Goal: Check status

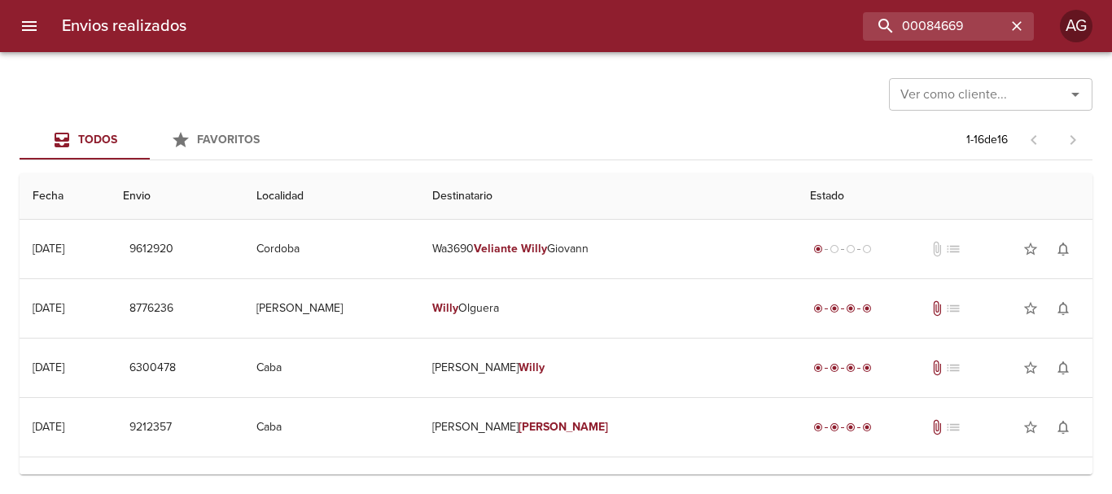
type input "00084669"
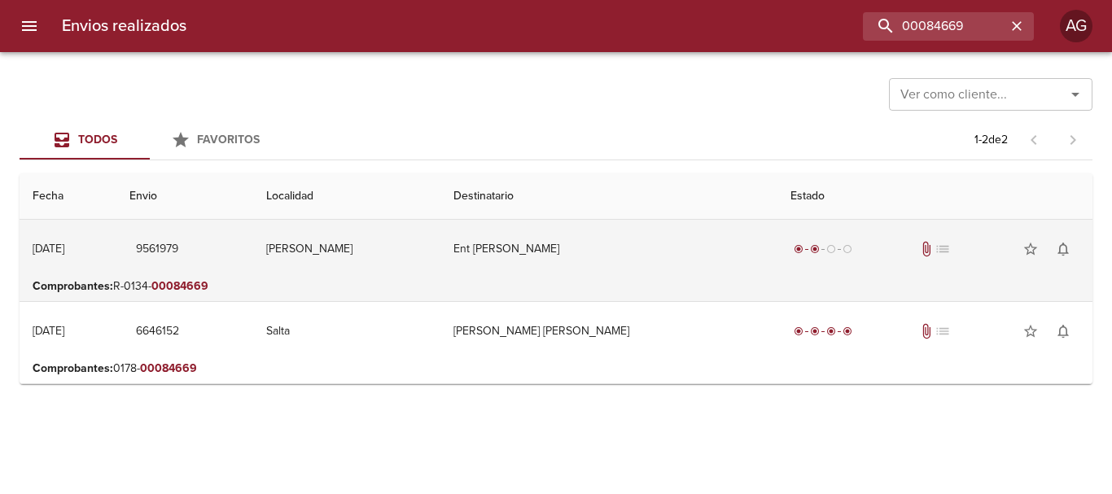
click at [397, 273] on td "[PERSON_NAME]" at bounding box center [346, 249] width 187 height 59
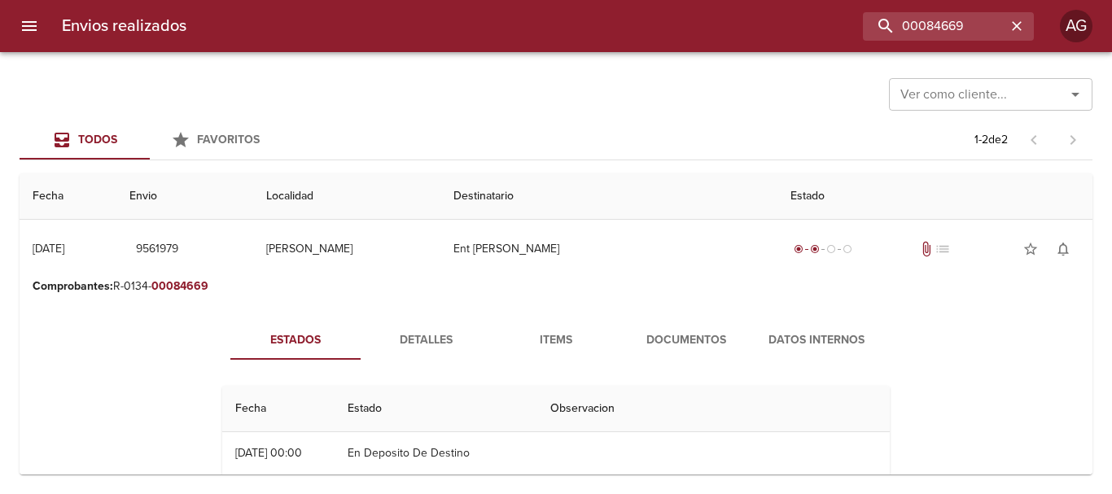
click at [696, 331] on span "Documentos" at bounding box center [686, 341] width 111 height 20
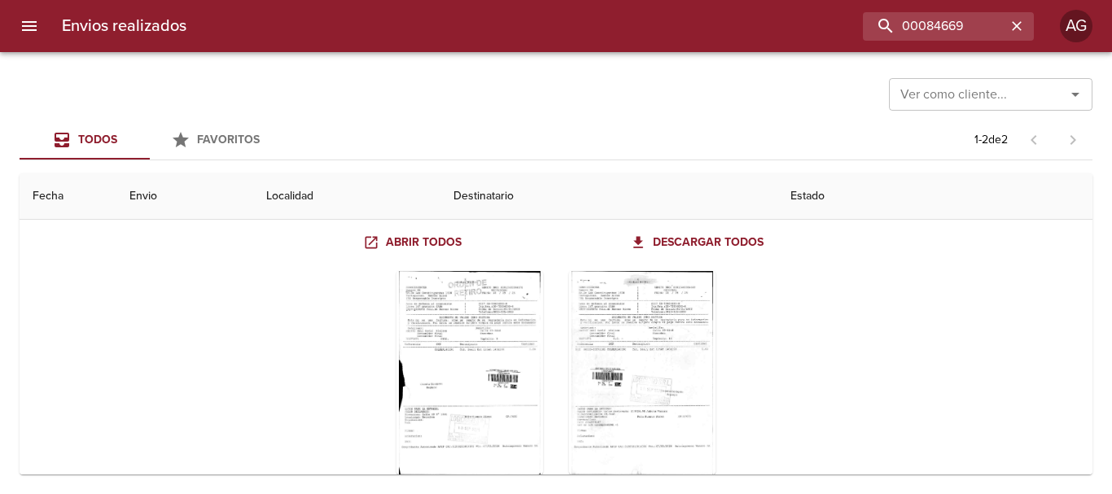
scroll to position [163, 0]
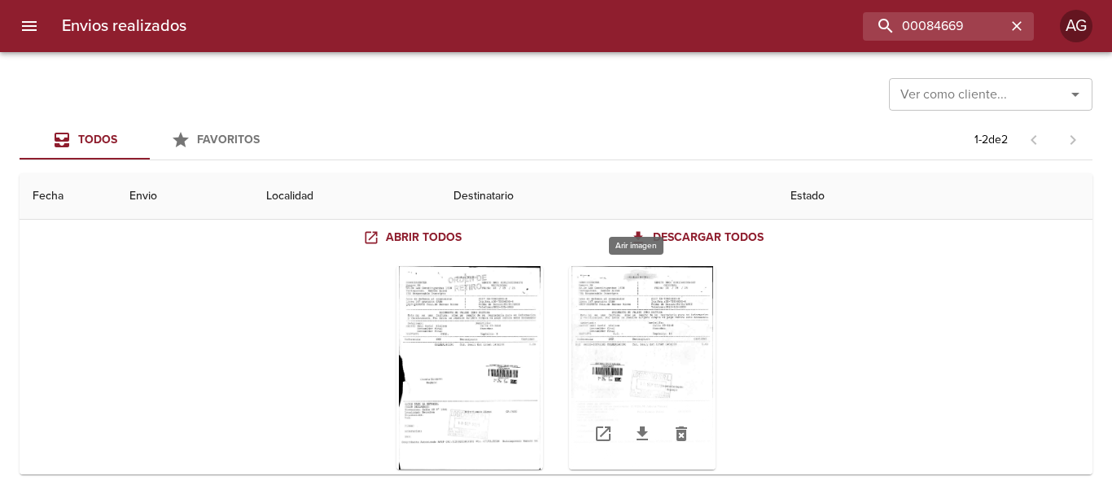
click at [645, 343] on div "Tabla de envíos del cliente" at bounding box center [642, 368] width 147 height 204
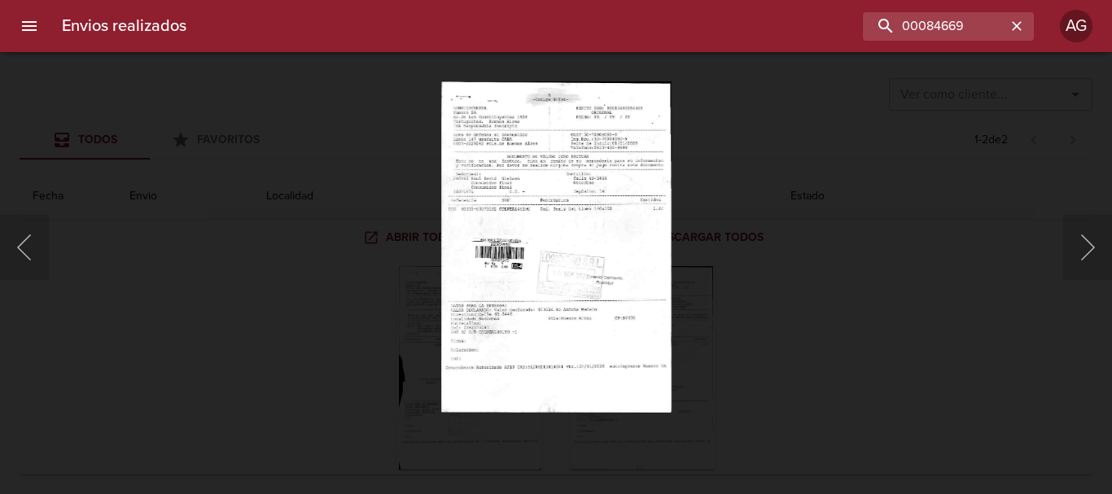
click at [731, 336] on div "Lightbox" at bounding box center [556, 247] width 1112 height 494
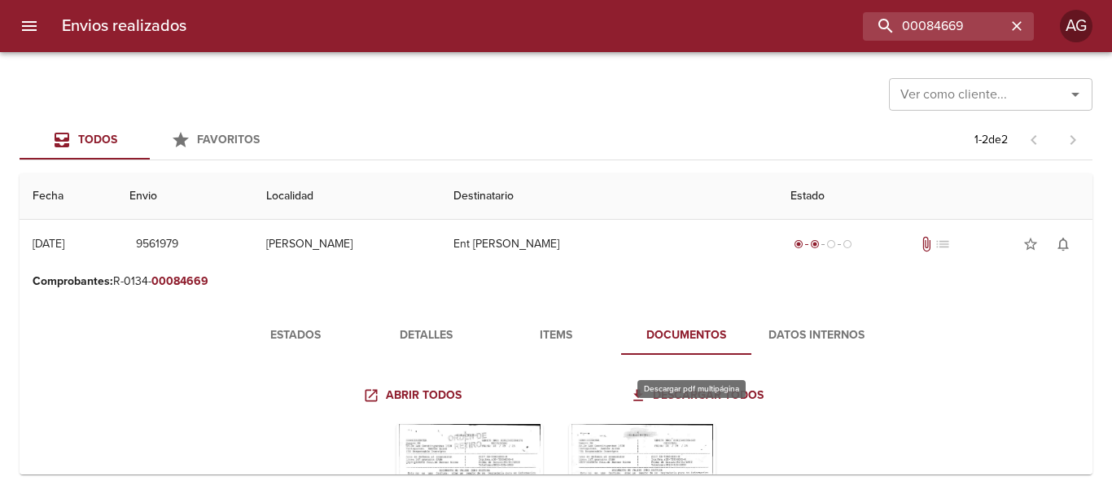
scroll to position [0, 0]
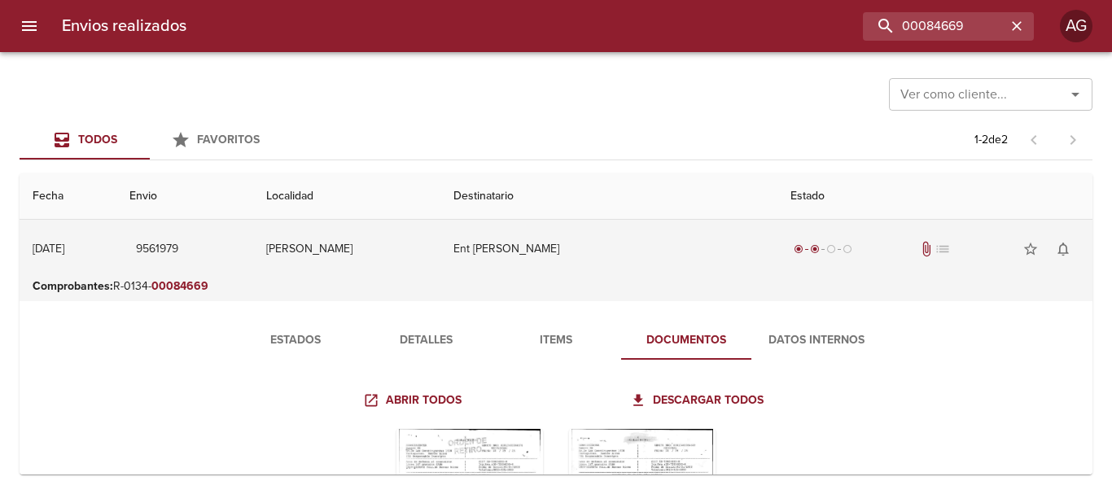
click at [650, 277] on tbody "[DATE] [DATE] 9561979 [PERSON_NAME] Ent [PERSON_NAME] radio_button_checked radi…" at bounding box center [556, 491] width 1073 height 542
click at [647, 263] on td "Ent [PERSON_NAME]" at bounding box center [609, 249] width 336 height 59
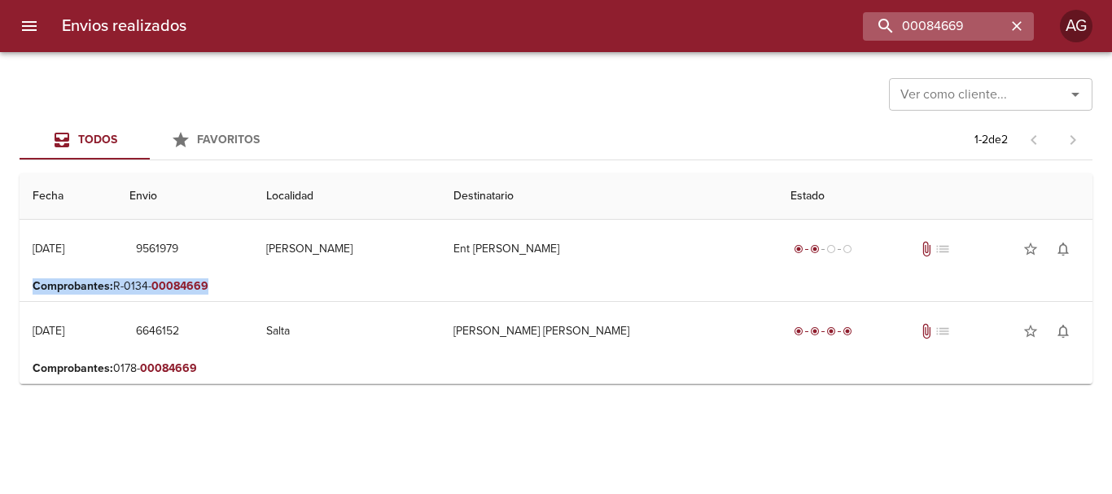
click at [1015, 30] on icon "button" at bounding box center [1017, 26] width 16 height 16
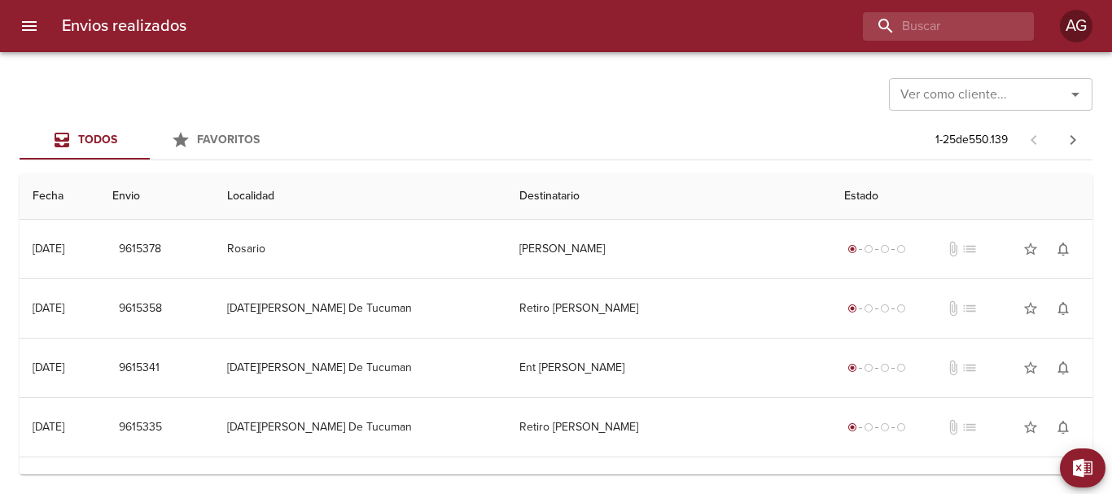
click at [682, 123] on div "Todos Favoritos 1 - 25 de 550.139" at bounding box center [556, 140] width 1073 height 39
click at [913, 35] on input "buscar" at bounding box center [902, 26] width 208 height 29
paste input "00084669"
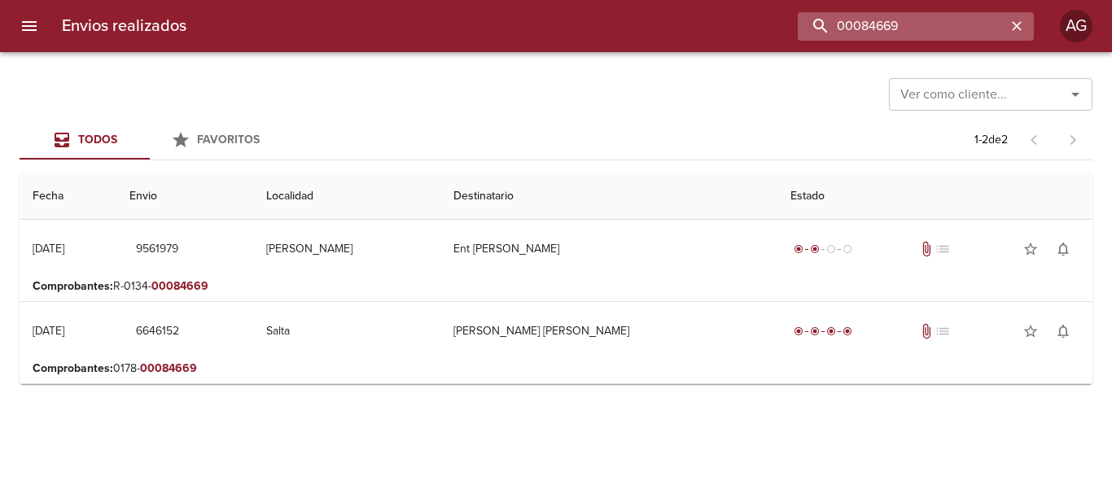
click at [889, 23] on input "00084669" at bounding box center [902, 26] width 208 height 29
click at [889, 23] on input "9561979" at bounding box center [902, 26] width 208 height 29
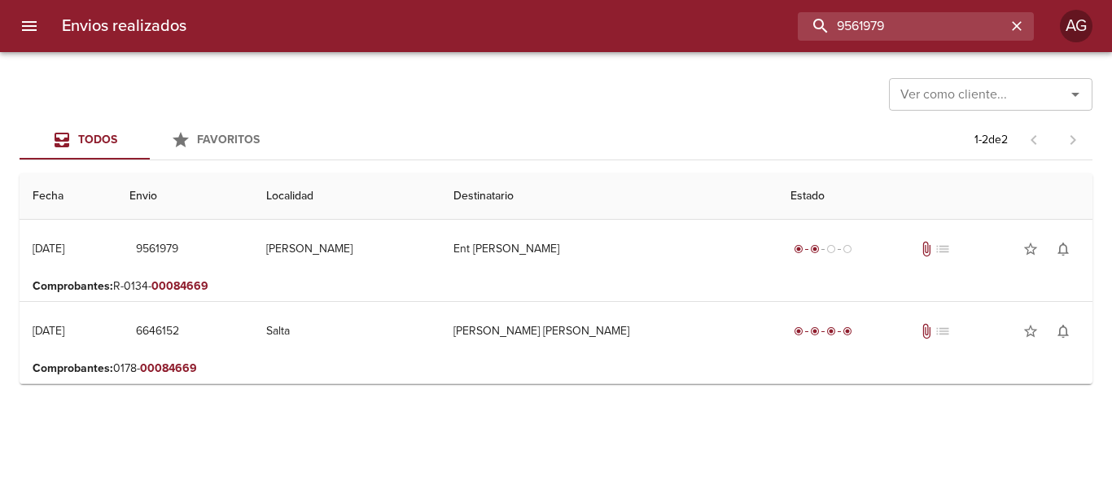
type input "9561979"
